Goal: Task Accomplishment & Management: Manage account settings

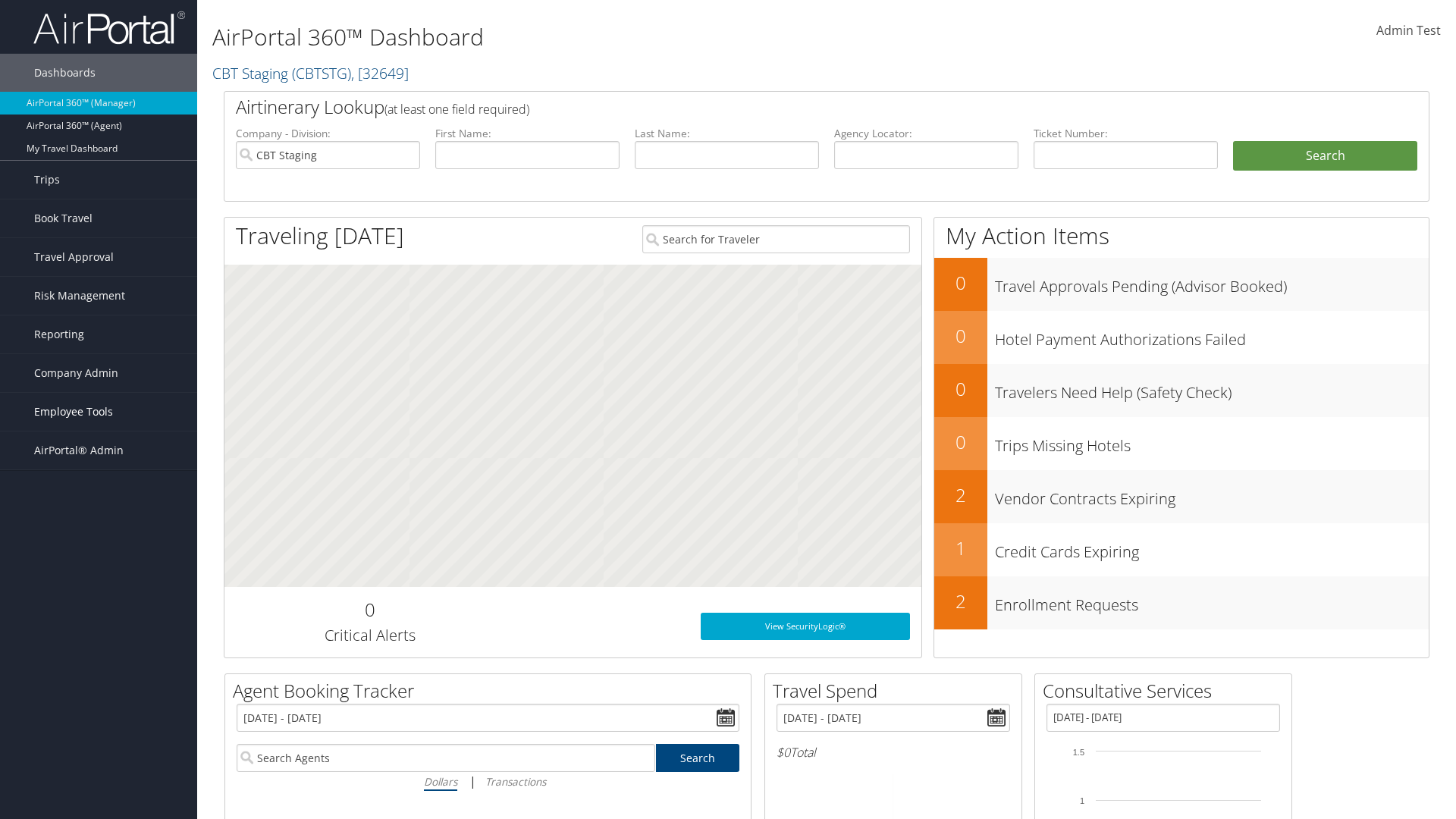
click at [98, 412] on span "Employee Tools" at bounding box center [74, 412] width 79 height 38
click at [98, 579] on link "Client Management" at bounding box center [98, 578] width 197 height 23
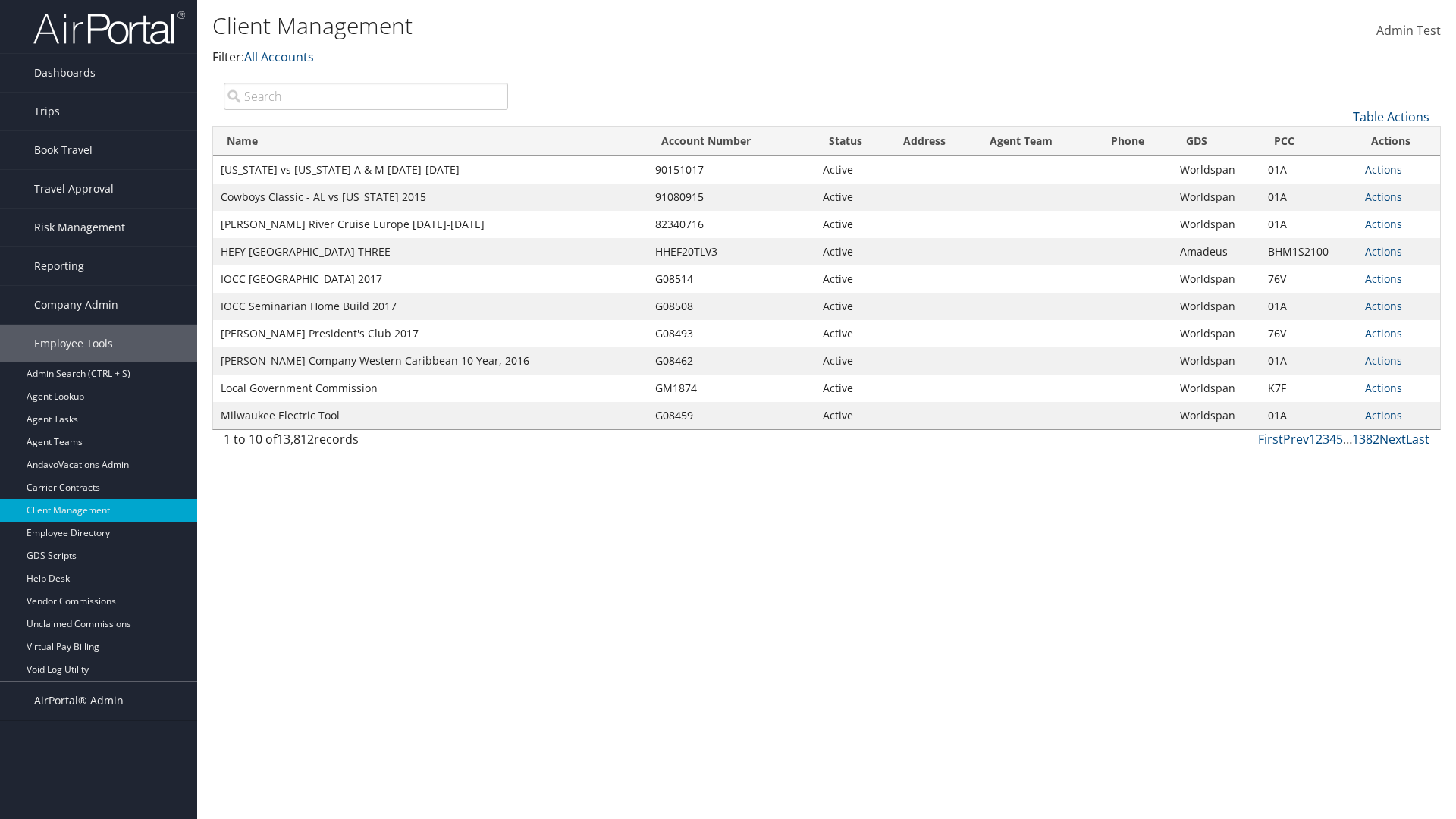
click at [1383, 169] on link "Actions" at bounding box center [1383, 169] width 37 height 15
click at [1333, 191] on link "View Client" at bounding box center [1332, 192] width 129 height 26
click at [1383, 169] on link "Actions" at bounding box center [1383, 169] width 37 height 15
click at [1333, 217] on link "Company Settings" at bounding box center [1332, 218] width 129 height 26
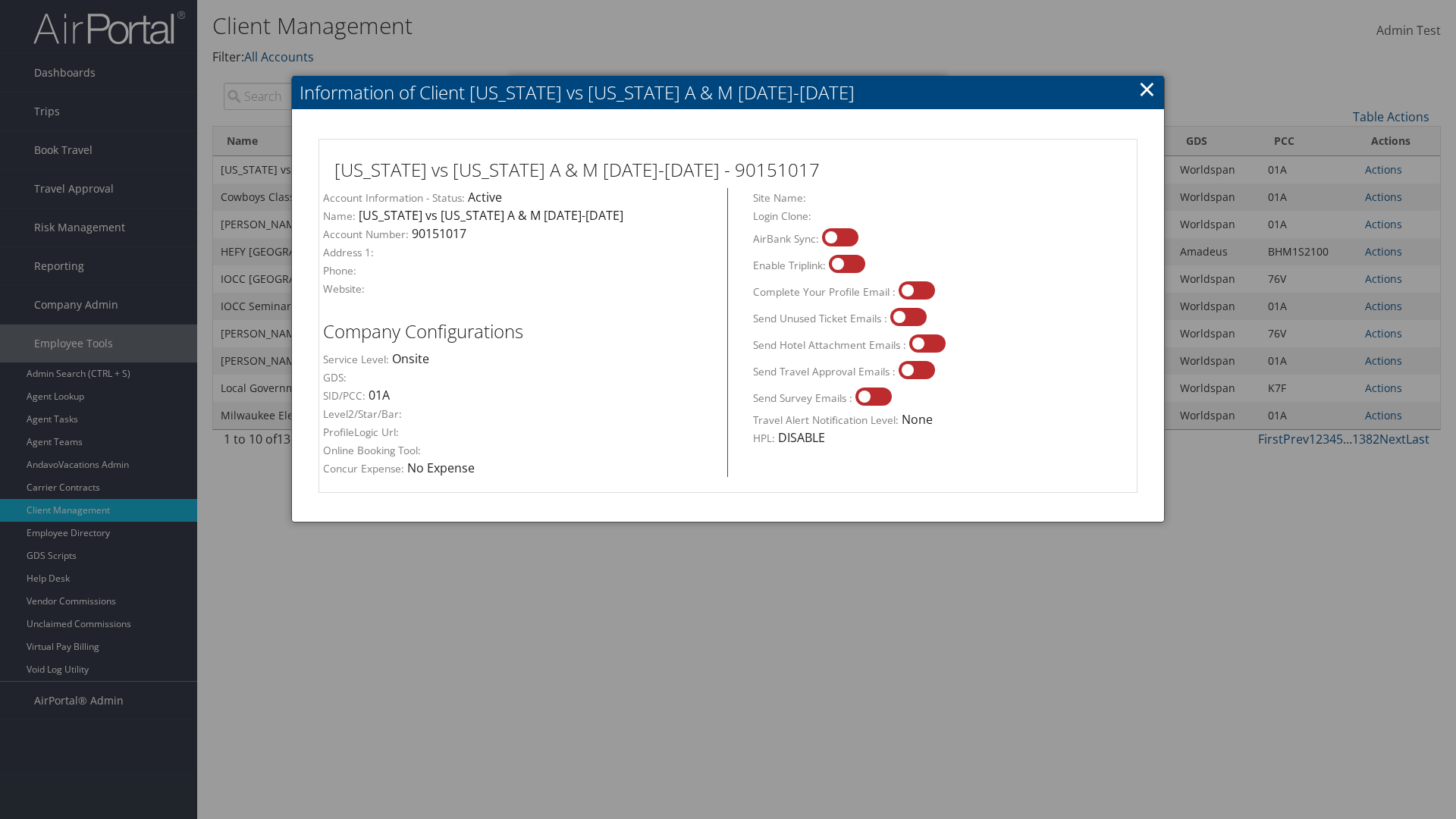
click at [1147, 89] on link "×" at bounding box center [1147, 88] width 17 height 30
click at [1383, 169] on link "Actions" at bounding box center [1383, 169] width 37 height 15
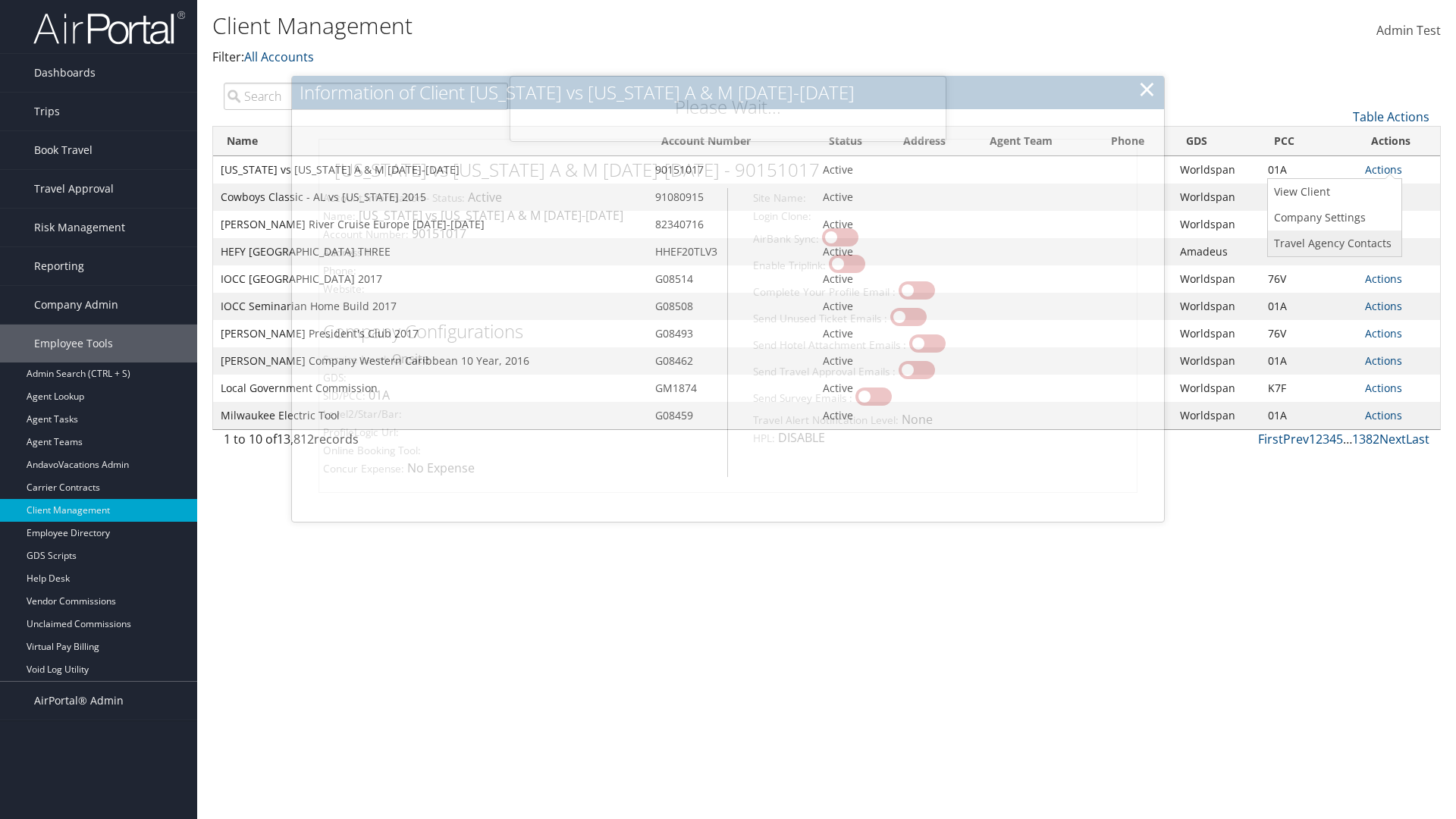
click at [1333, 242] on link "Travel Agency Contacts" at bounding box center [1332, 243] width 129 height 26
